Goal: Information Seeking & Learning: Learn about a topic

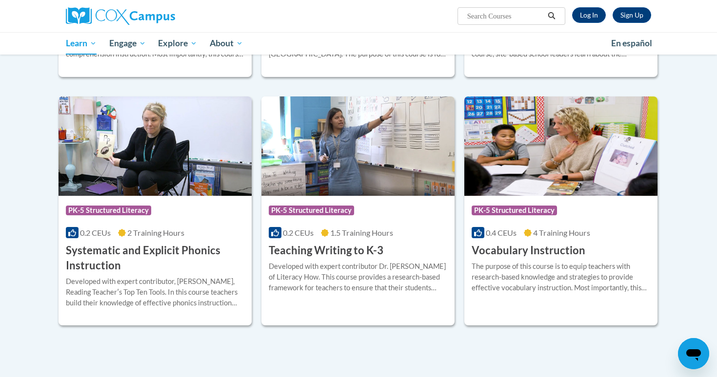
scroll to position [1012, 0]
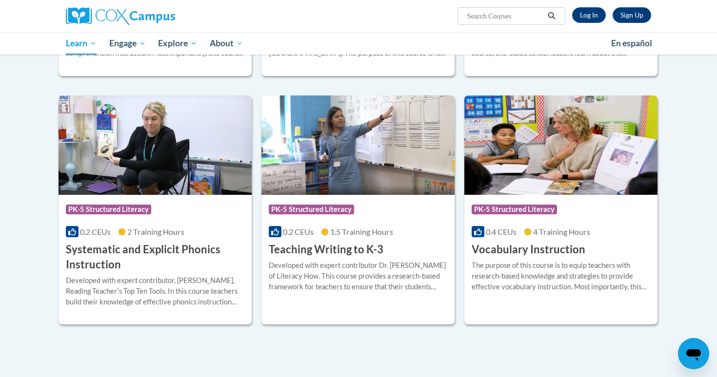
click at [583, 172] on img at bounding box center [560, 145] width 193 height 99
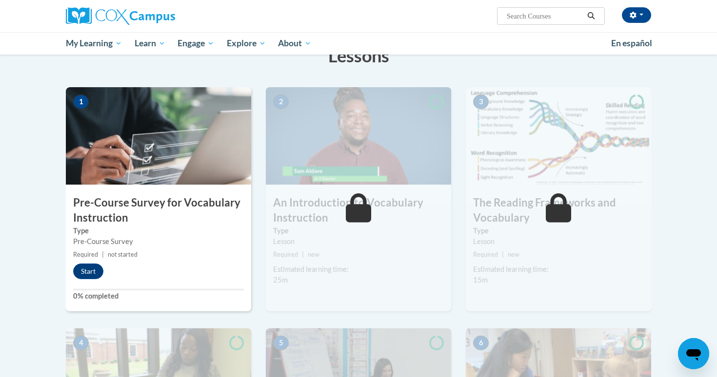
scroll to position [203, 0]
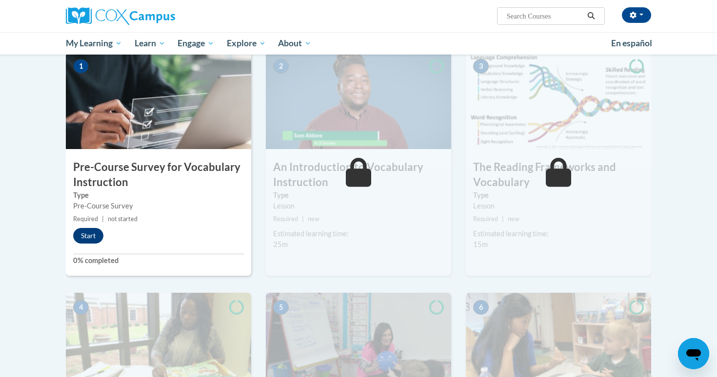
click at [95, 231] on button "Start" at bounding box center [88, 236] width 30 height 16
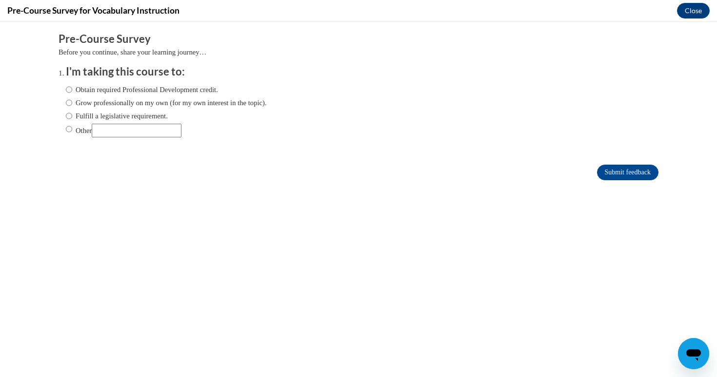
scroll to position [0, 0]
